Goal: Navigation & Orientation: Find specific page/section

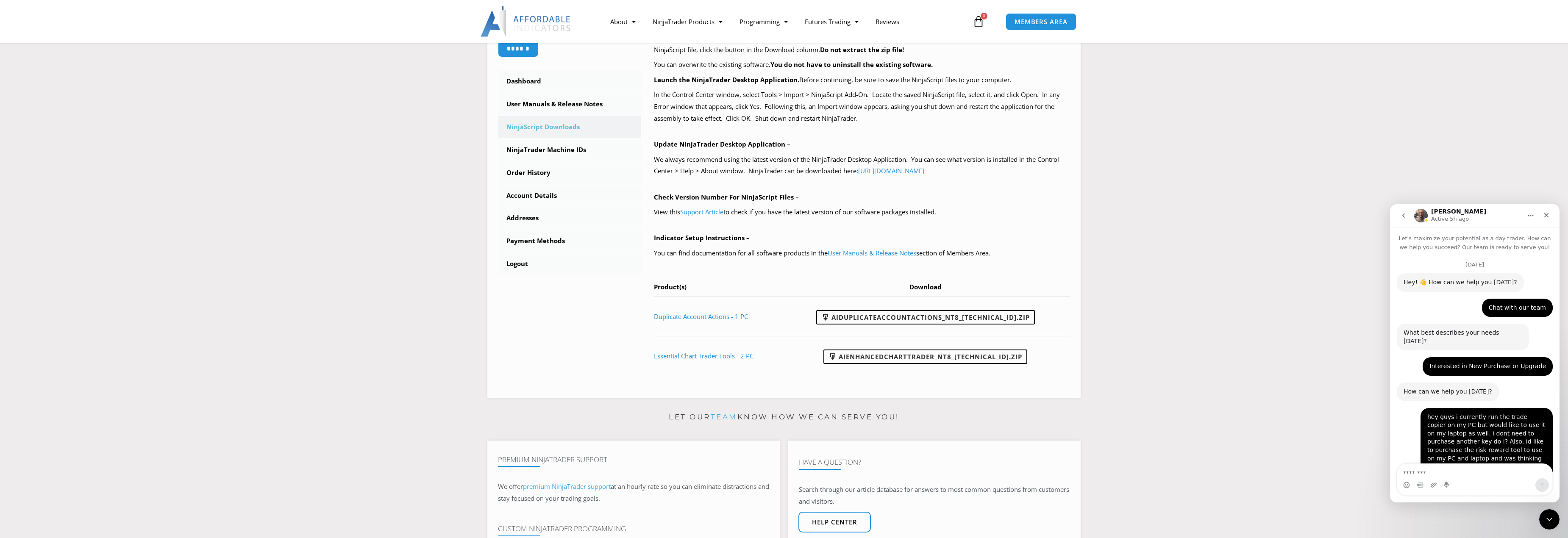
scroll to position [1403, 0]
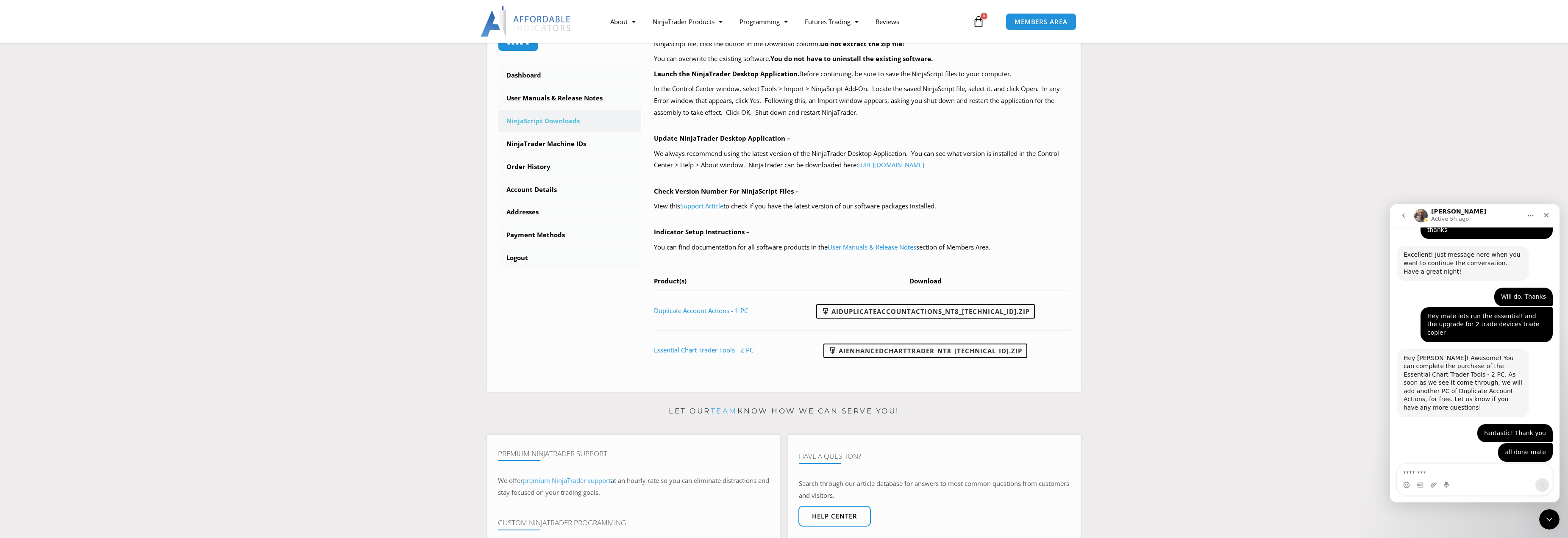
scroll to position [1403, 0]
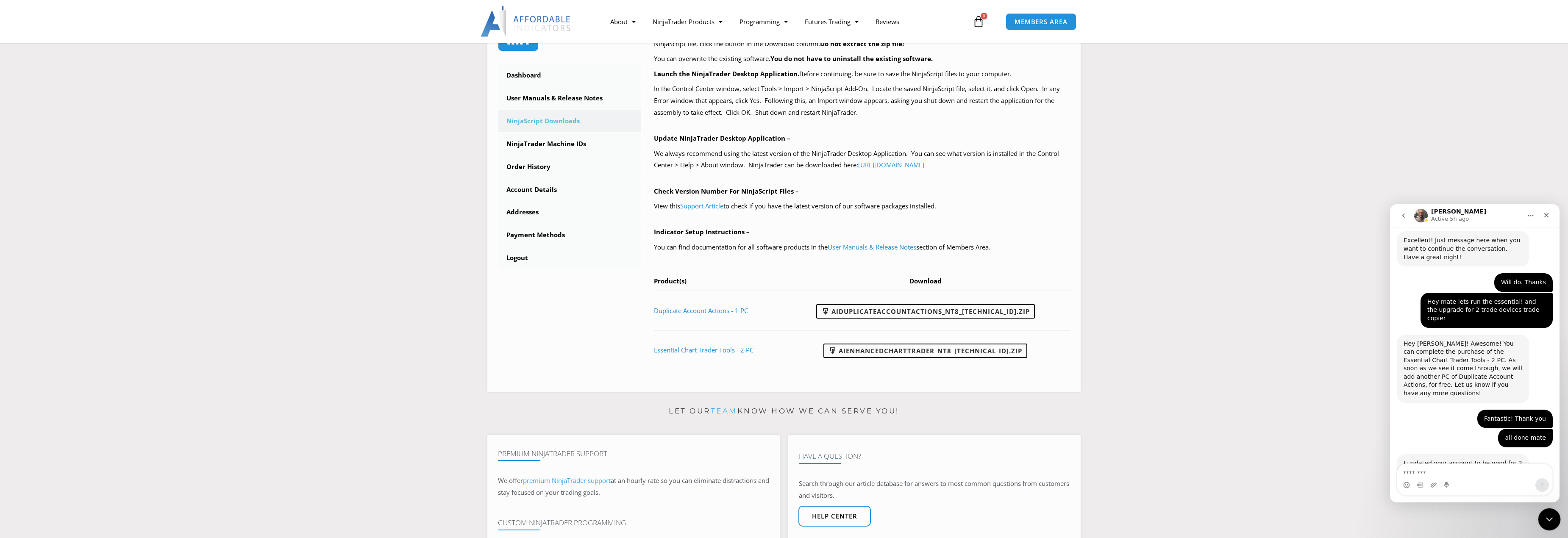
click at [1550, 526] on div "Close Intercom Messenger" at bounding box center [1548, 518] width 20 height 20
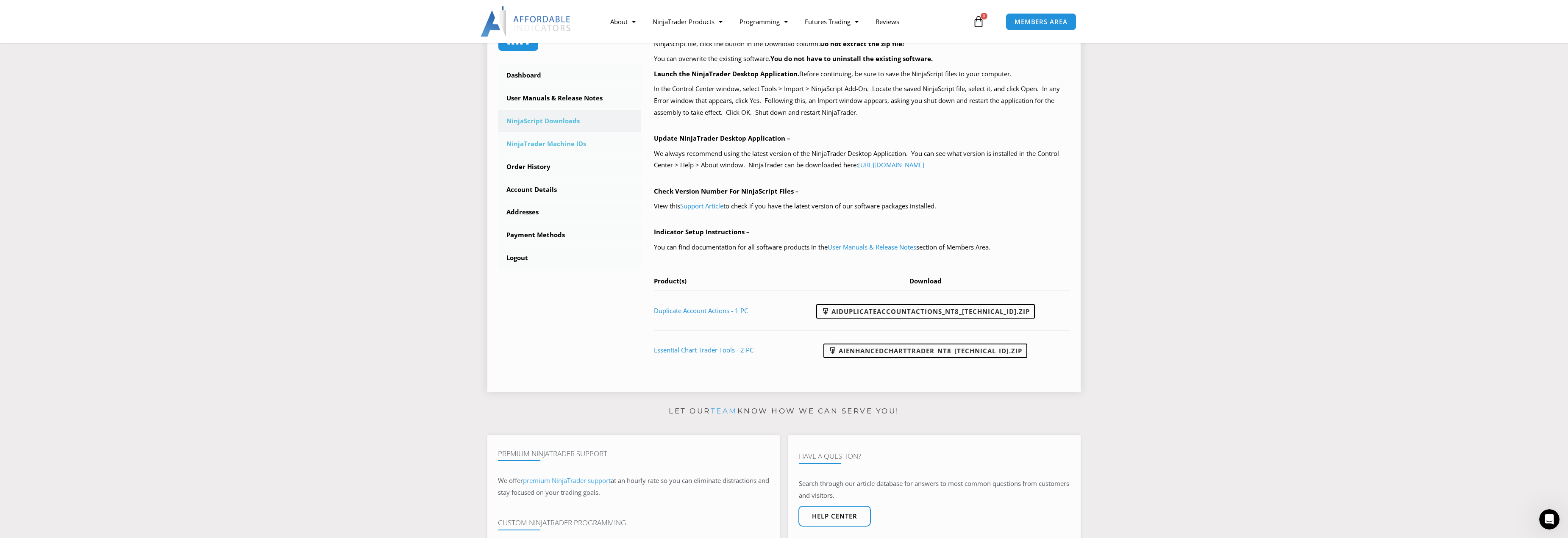
click at [544, 148] on link "NinjaTrader Machine IDs" at bounding box center [569, 144] width 143 height 22
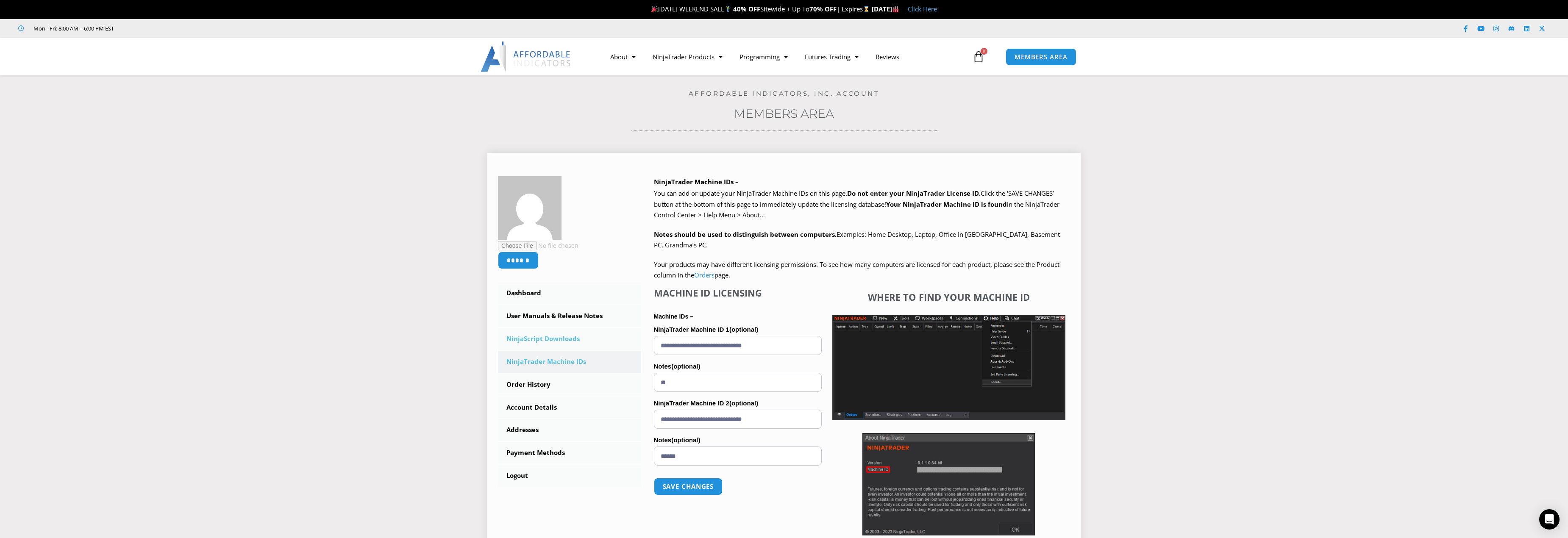
click at [555, 340] on link "NinjaScript Downloads" at bounding box center [569, 339] width 143 height 22
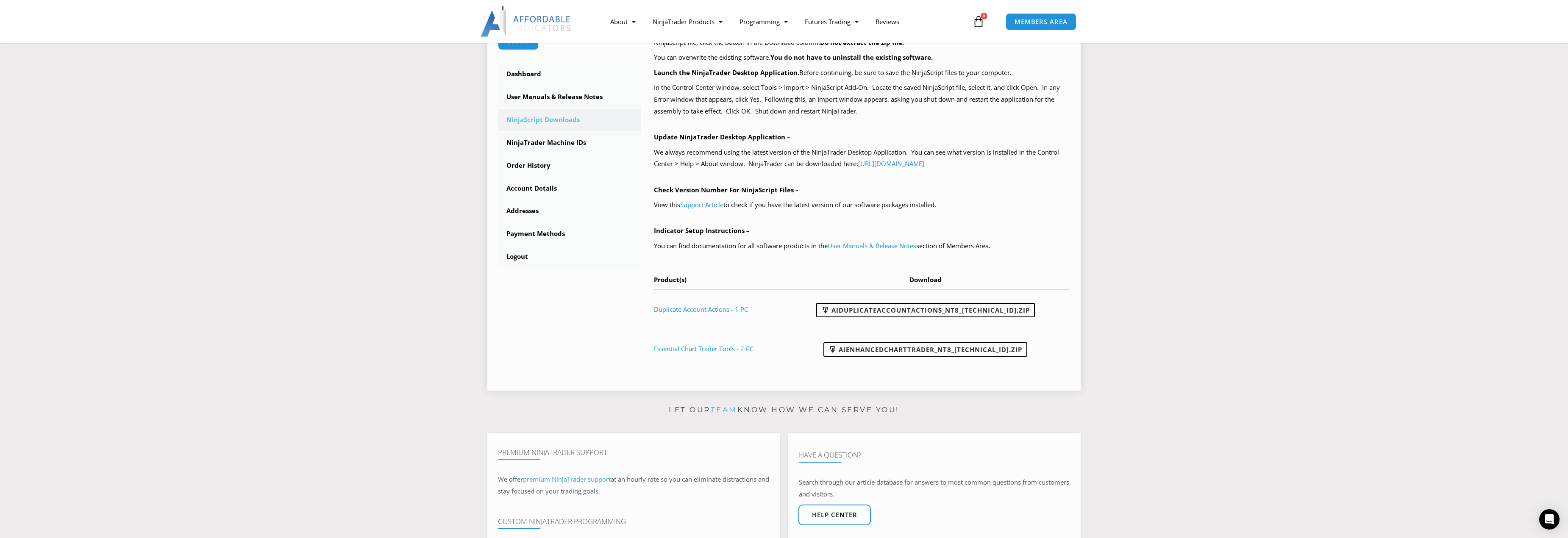
scroll to position [85, 0]
